Goal: Check status: Check status

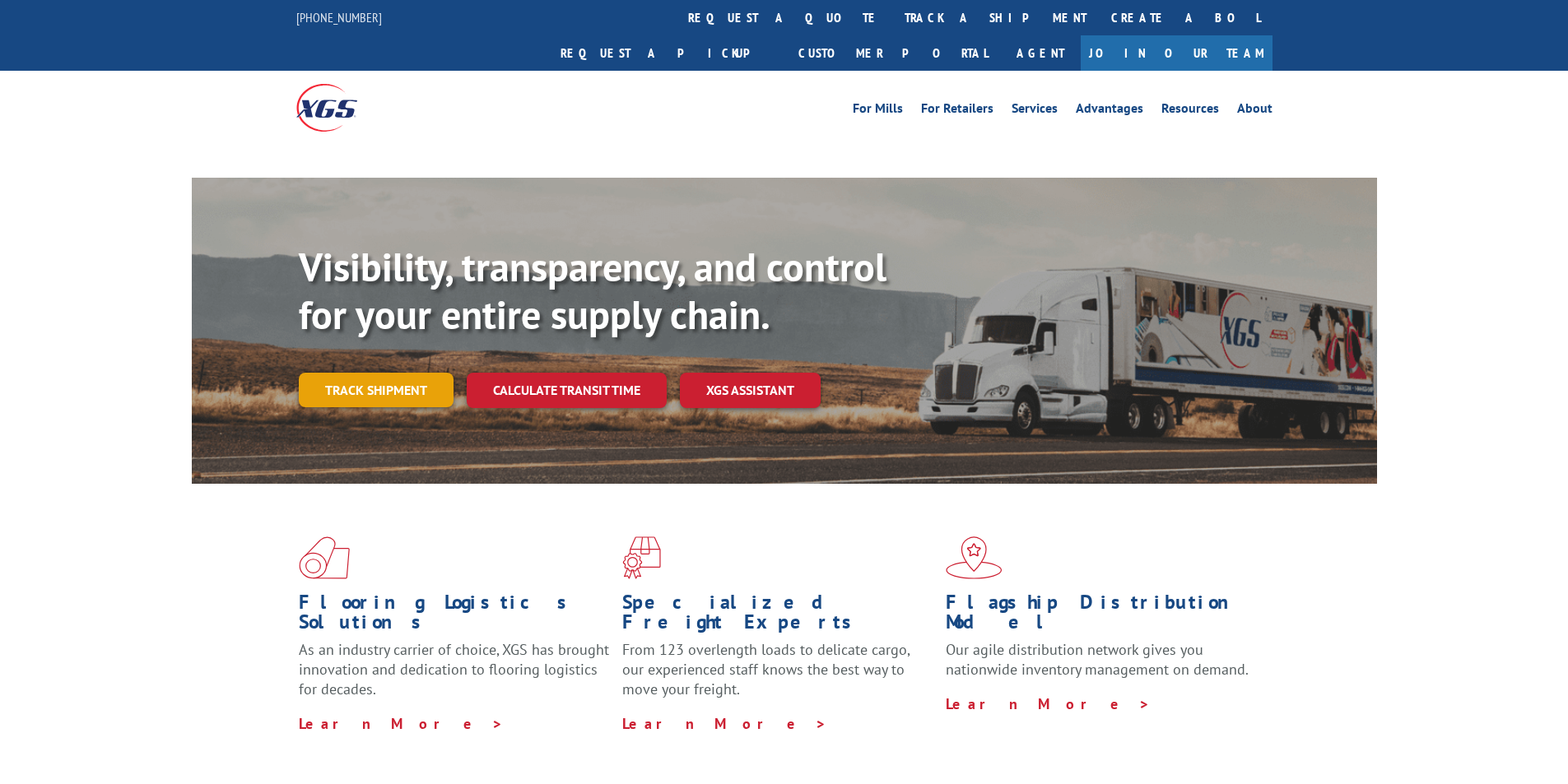
click at [415, 373] on link "Track shipment" at bounding box center [376, 390] width 155 height 35
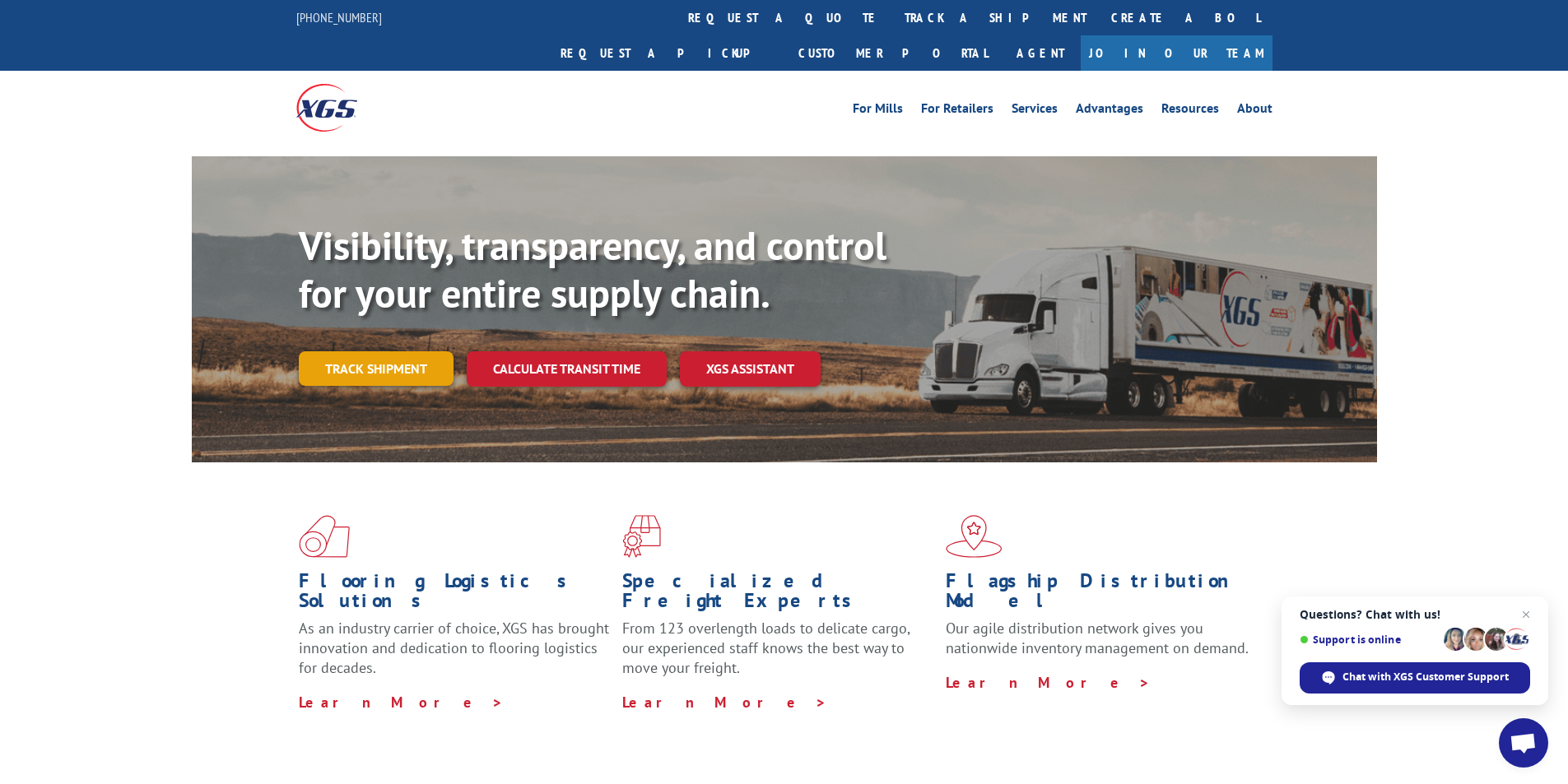
click at [369, 351] on link "Track shipment" at bounding box center [376, 369] width 155 height 35
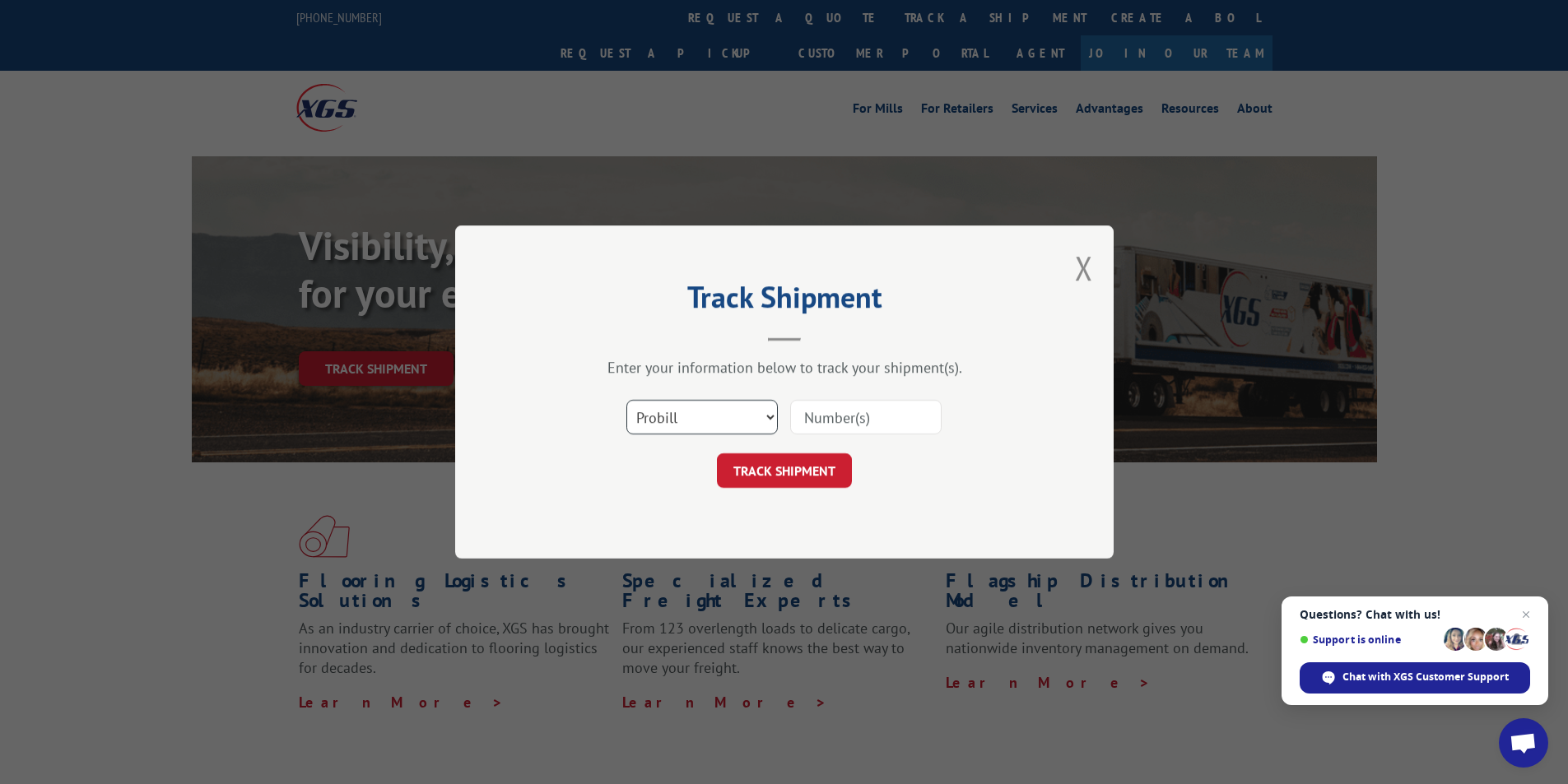
click at [741, 418] on select "Select category... Probill BOL PO" at bounding box center [702, 418] width 151 height 35
select select "bol"
click at [626, 400] on select "Select category... Probill BOL PO" at bounding box center [702, 418] width 151 height 35
click at [848, 411] on input at bounding box center [866, 418] width 151 height 35
type input "635880"
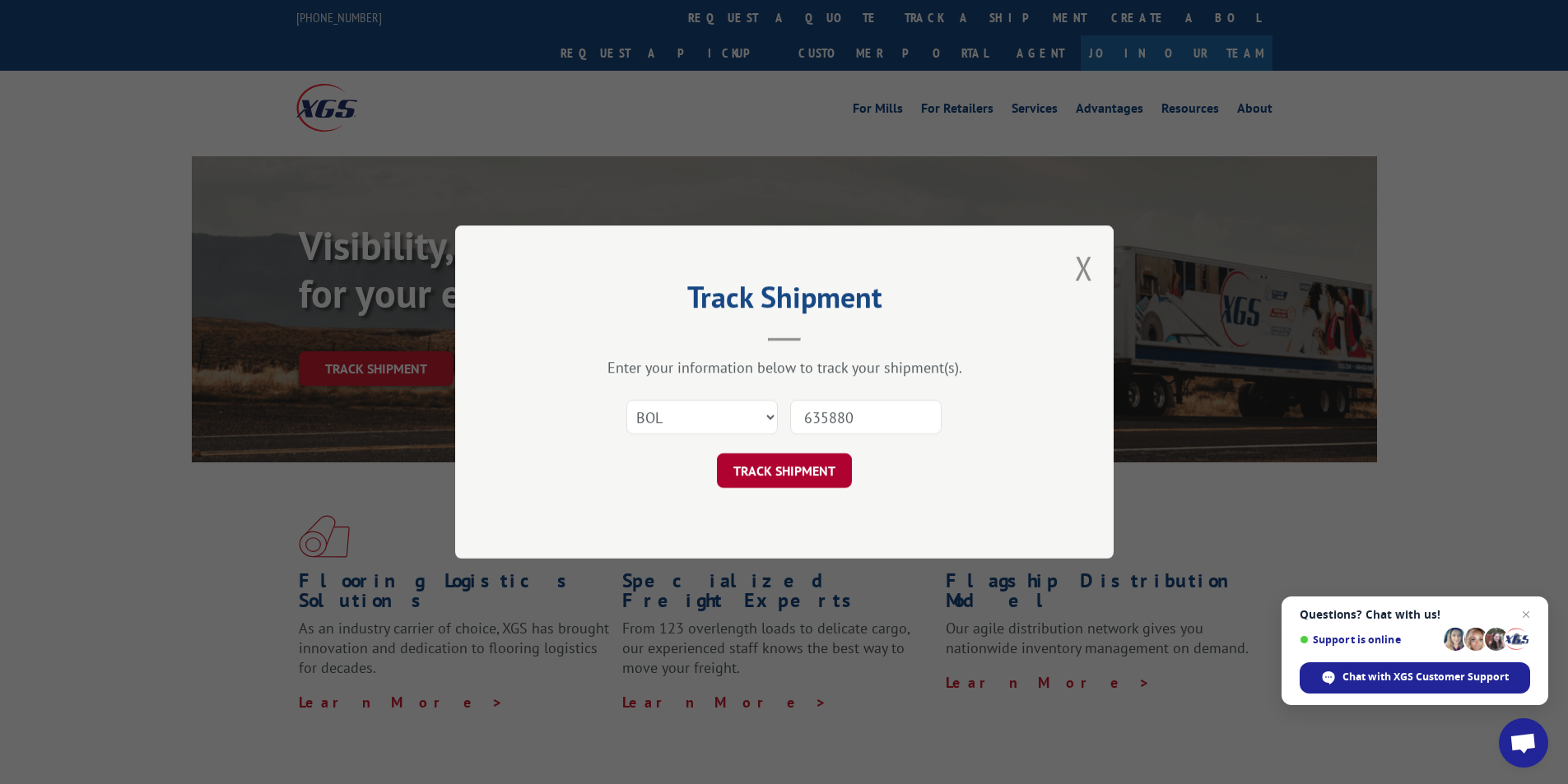
click at [793, 470] on button "TRACK SHIPMENT" at bounding box center [784, 471] width 135 height 35
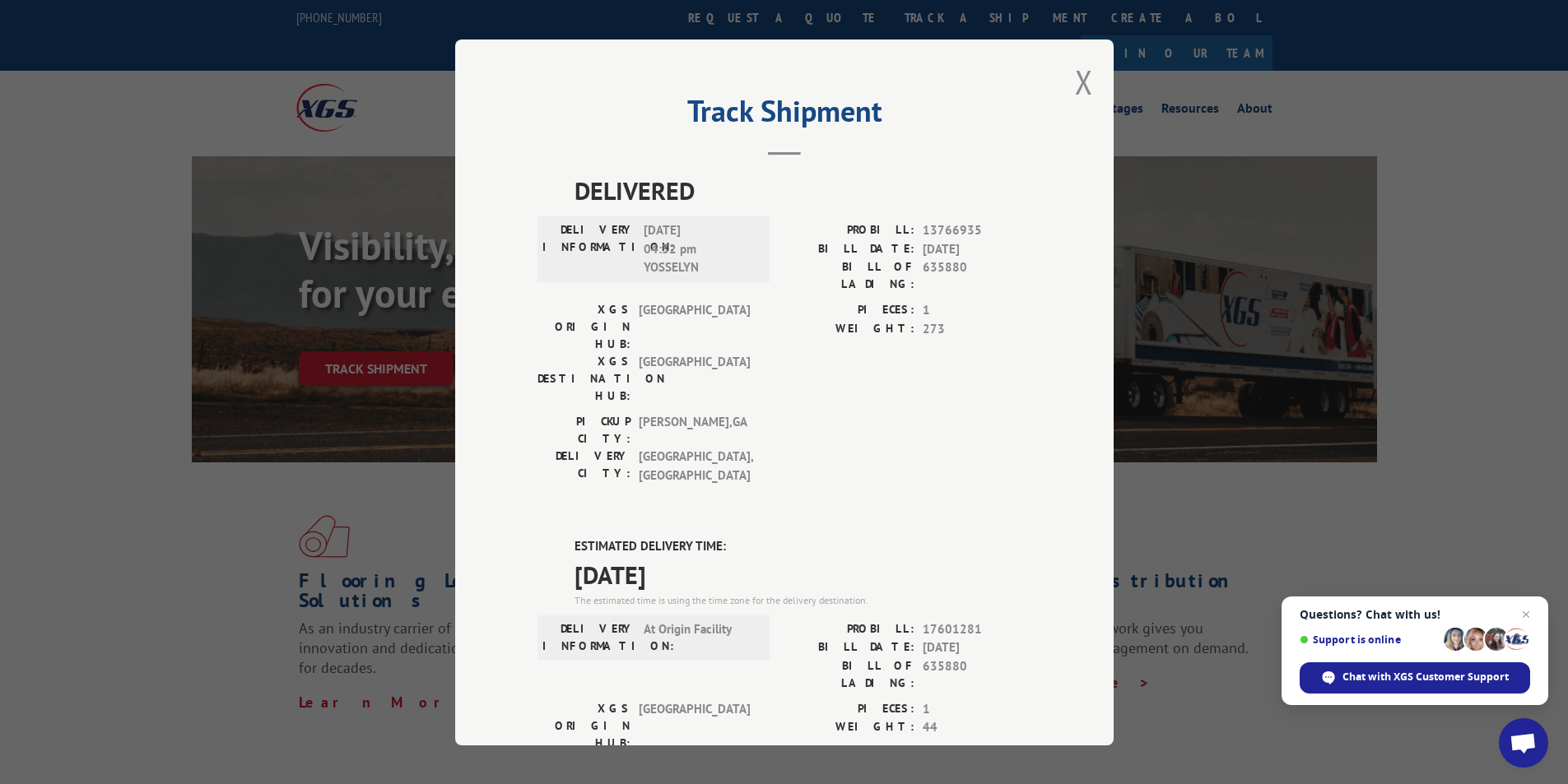
scroll to position [82, 0]
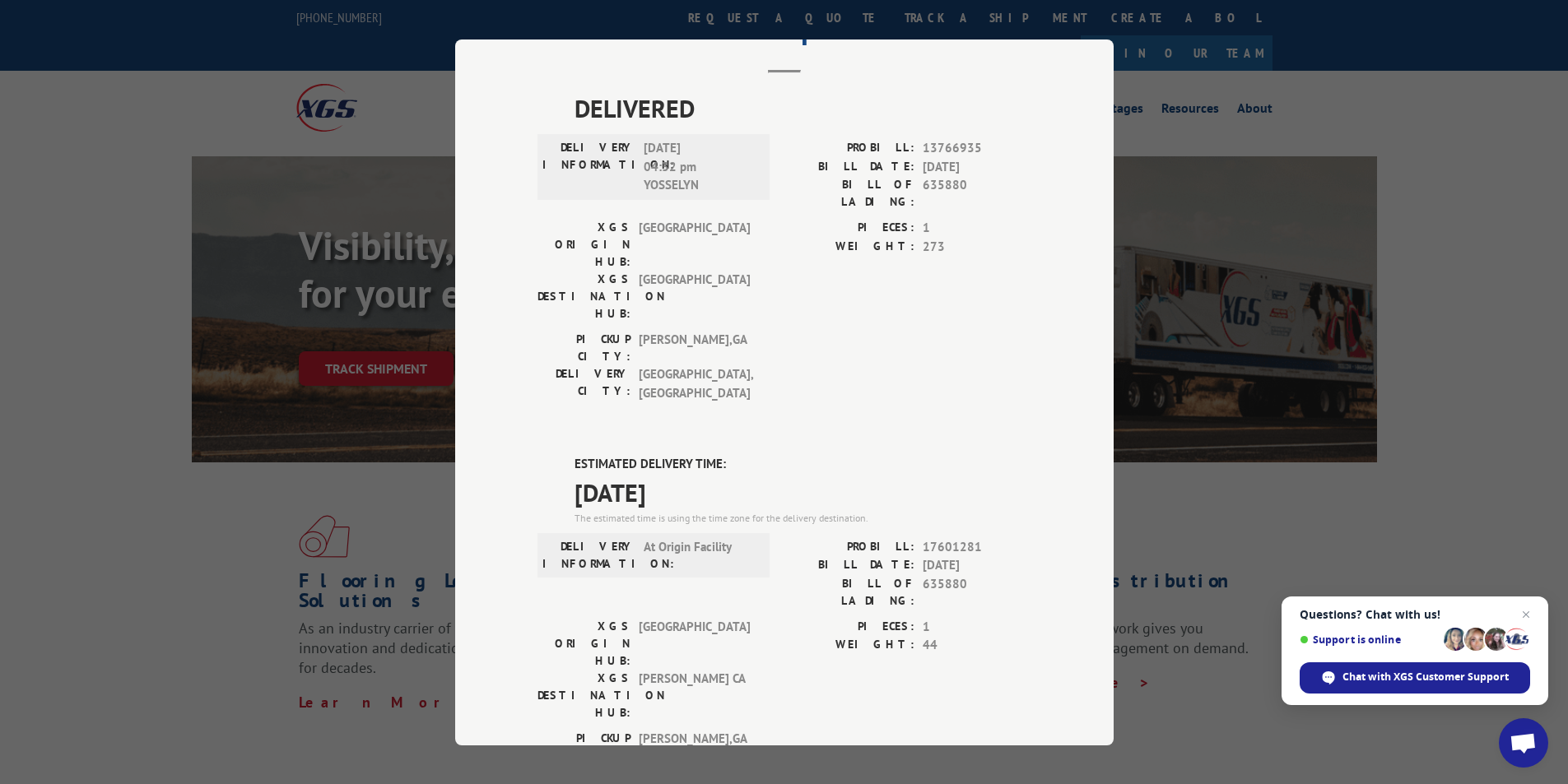
click at [1393, 92] on div "Track Shipment DELIVERED DELIVERY INFORMATION: [DATE] 04:32 pm YOSSELYN PROBILL…" at bounding box center [784, 392] width 1568 height 784
